Goal: Information Seeking & Learning: Learn about a topic

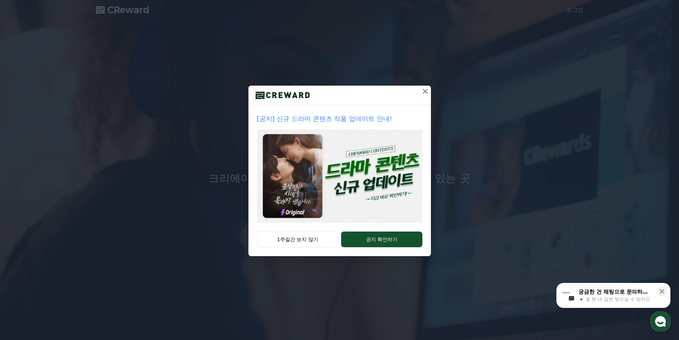
click at [428, 94] on icon at bounding box center [425, 91] width 9 height 9
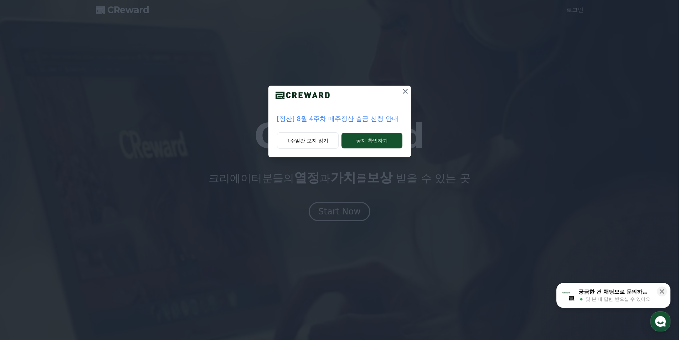
click at [407, 92] on icon at bounding box center [405, 91] width 9 height 9
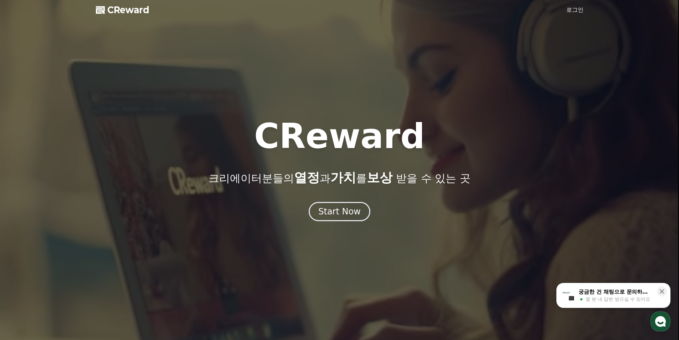
click at [106, 10] on link "CReward" at bounding box center [122, 9] width 53 height 11
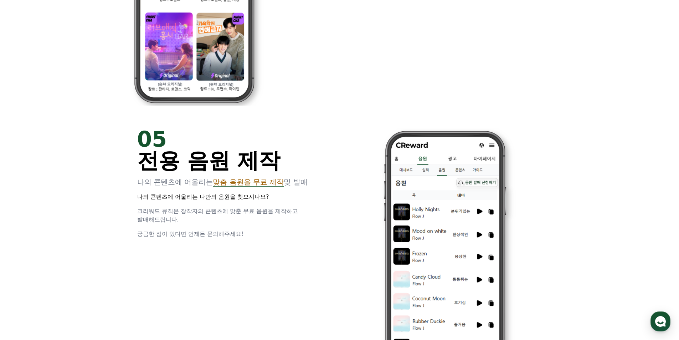
scroll to position [1639, 0]
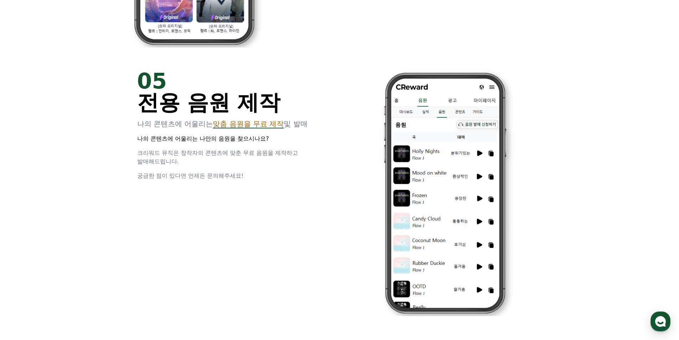
drag, startPoint x: 147, startPoint y: 136, endPoint x: 261, endPoint y: 208, distance: 135.8
click at [261, 208] on div "05 전용 음원 제작 나의 콘텐츠에 어울리는 맞춤 음원을 무료 제작 및 발매 나의 콘텐츠에 어울리는 나만의 음원을 찾으시나요? 크리워드 뮤직은…" at bounding box center [340, 193] width 428 height 268
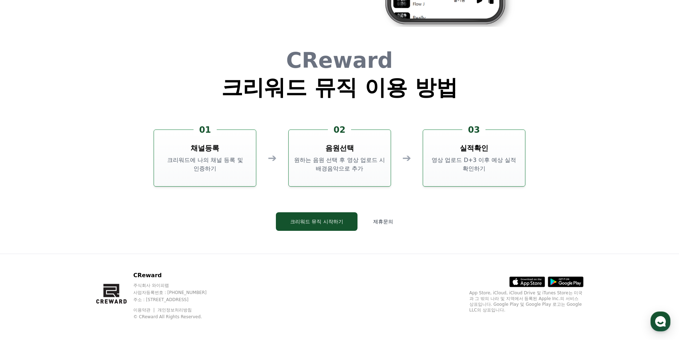
scroll to position [1930, 0]
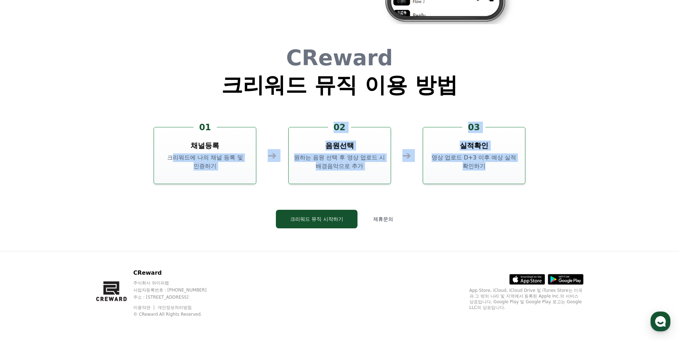
drag, startPoint x: 169, startPoint y: 133, endPoint x: 502, endPoint y: 174, distance: 335.3
click at [502, 174] on div "01 채널등록 크리워드에 나의 채널 등록 및 인증하기 ➔ 02 음원선택 원하는 음원 선택 후 영상 업로드 시 배경음악으로 추가 ➔ 03 실적확…" at bounding box center [339, 155] width 371 height 57
click at [503, 175] on div "03 실적확인 영상 업로드 D+3 이후 예상 실적 확인하기" at bounding box center [474, 155] width 103 height 57
drag, startPoint x: 162, startPoint y: 148, endPoint x: 566, endPoint y: 171, distance: 403.9
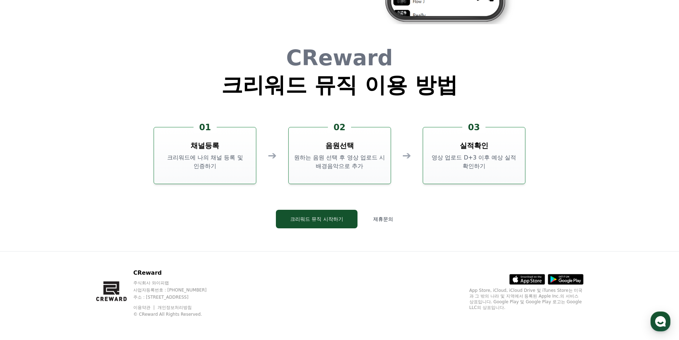
scroll to position [0, 0]
